Goal: Ask a question

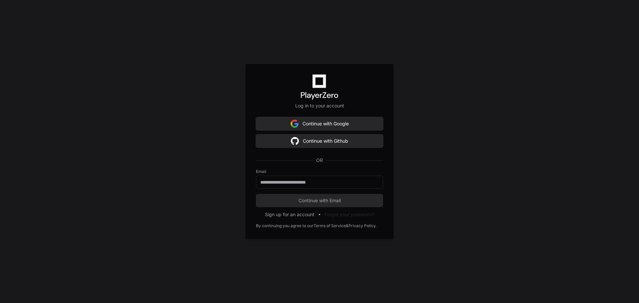
click at [461, 170] on div "Log in to your account Continue with Google Continue with Github OR Email Conti…" at bounding box center [319, 151] width 639 height 303
click at [374, 181] on keeper-lock "Open Keeper Popup" at bounding box center [374, 182] width 8 height 8
click at [376, 182] on keeper-lock "Open Keeper Popup" at bounding box center [374, 182] width 8 height 8
type input "**********"
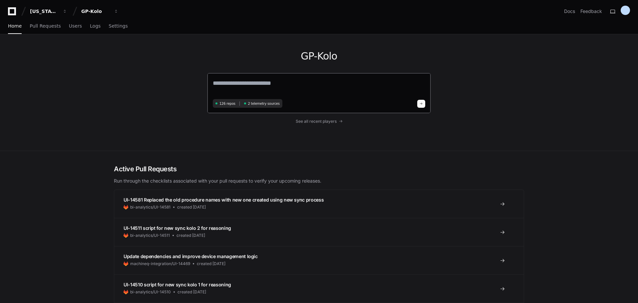
click at [244, 83] on textarea at bounding box center [319, 88] width 212 height 19
type textarea "**********"
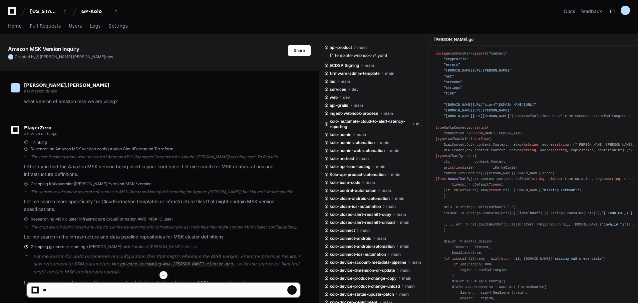
click at [163, 276] on span at bounding box center [163, 275] width 5 height 5
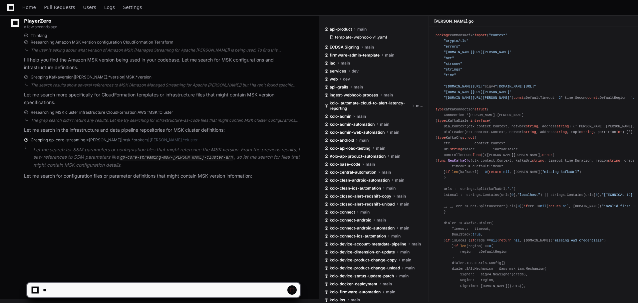
scroll to position [108, 0]
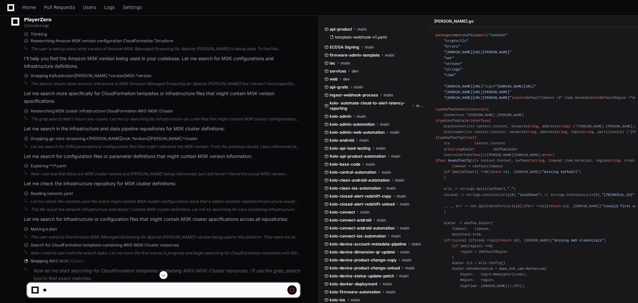
click at [163, 274] on span at bounding box center [163, 275] width 5 height 5
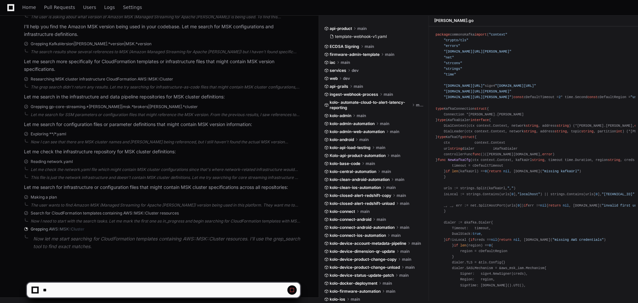
scroll to position [140, 0]
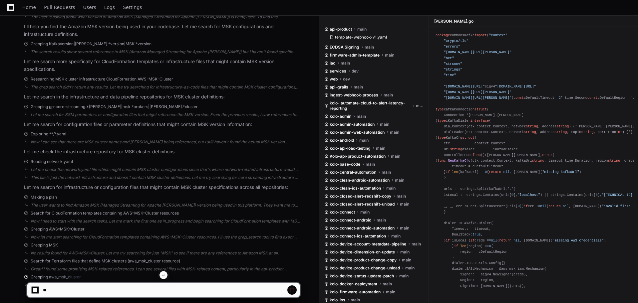
click at [163, 275] on span at bounding box center [163, 275] width 5 height 5
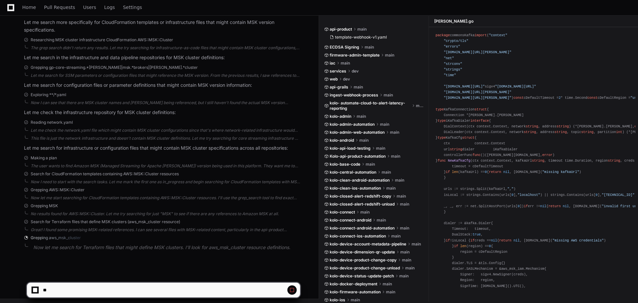
scroll to position [181, 0]
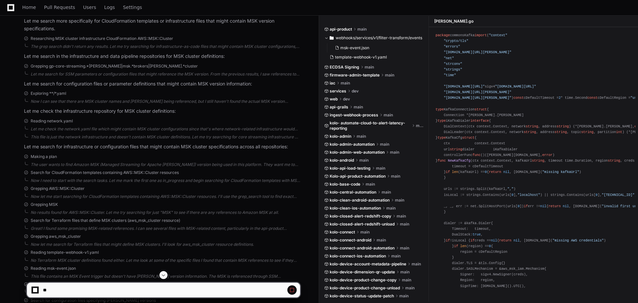
click at [162, 276] on span at bounding box center [163, 275] width 5 height 5
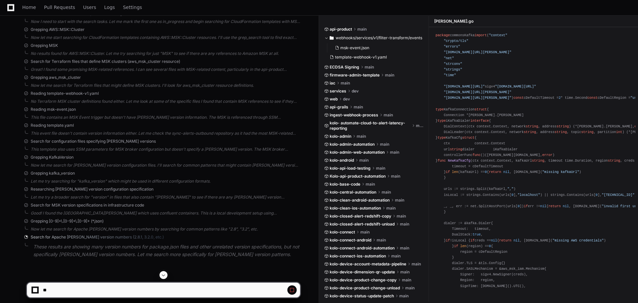
scroll to position [348, 0]
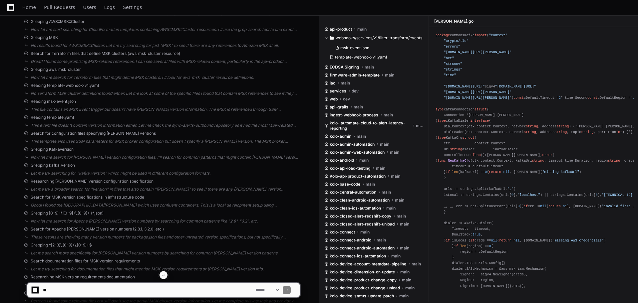
click at [163, 274] on span at bounding box center [163, 275] width 5 height 5
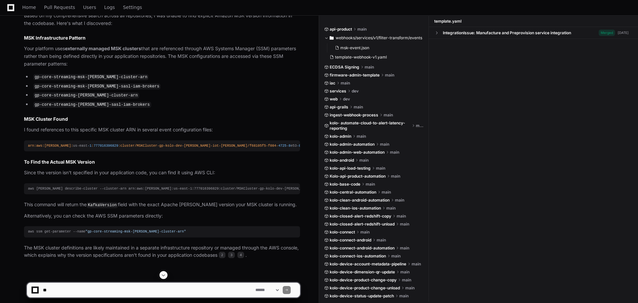
scroll to position [687, 0]
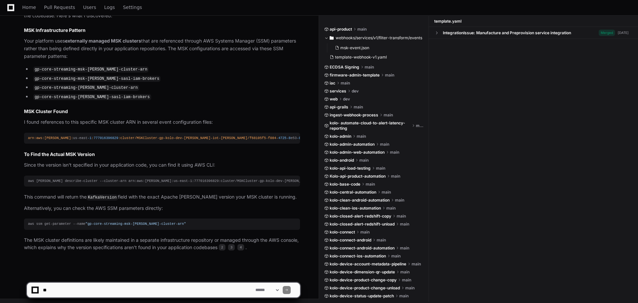
click at [77, 288] on textarea at bounding box center [148, 290] width 212 height 15
click at [92, 291] on textarea at bounding box center [148, 290] width 212 height 15
type textarea "**********"
click at [164, 274] on span at bounding box center [163, 275] width 5 height 5
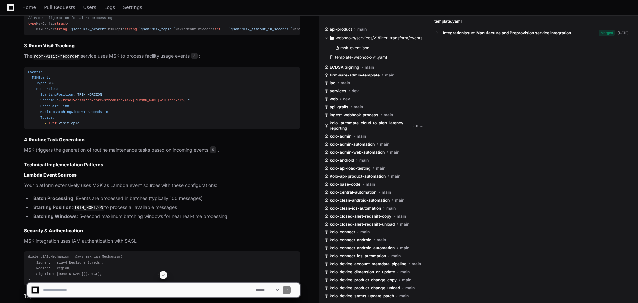
scroll to position [1146, 0]
